Goal: Information Seeking & Learning: Learn about a topic

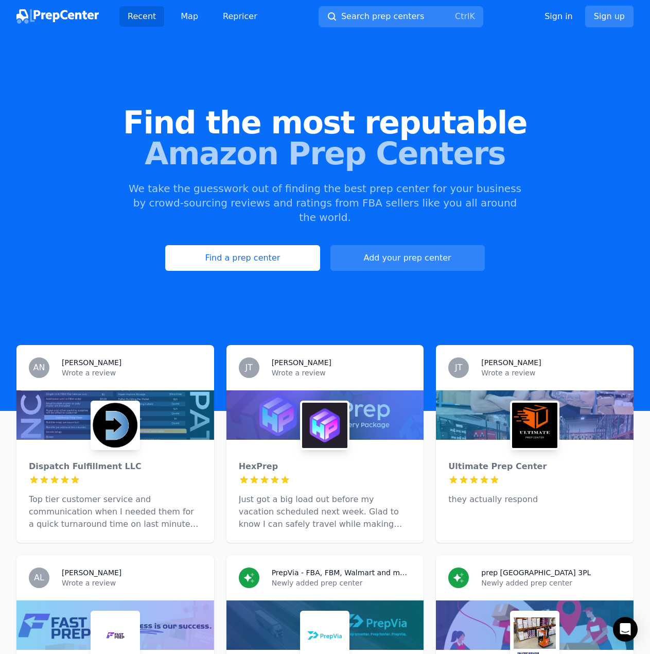
click at [186, 390] on div at bounding box center [115, 414] width 198 height 49
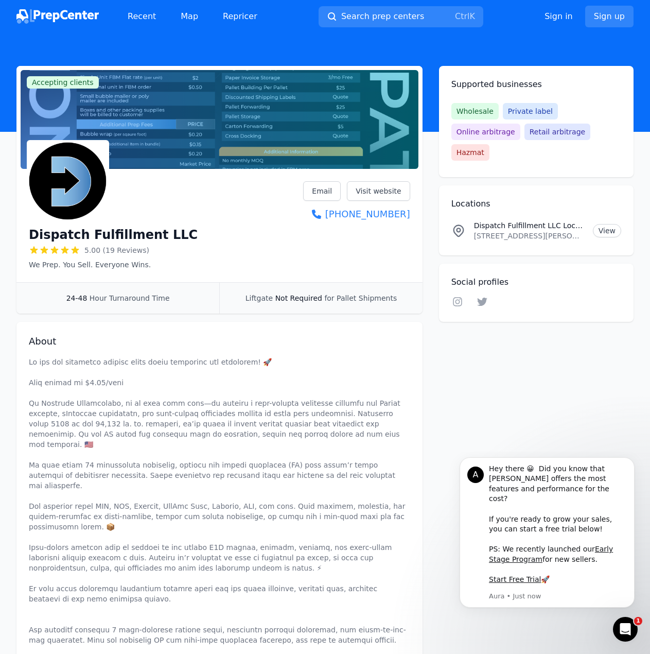
click at [80, 25] on div "Recent Map Repricer" at bounding box center [140, 16] width 249 height 21
click at [81, 13] on img at bounding box center [57, 16] width 82 height 14
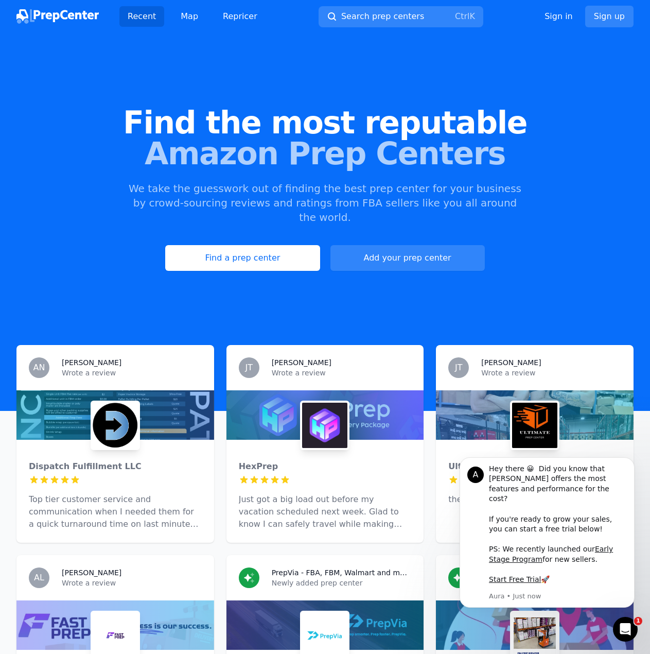
click at [287, 364] on div "[PERSON_NAME] Wrote a review" at bounding box center [325, 367] width 198 height 45
